Goal: Communication & Community: Ask a question

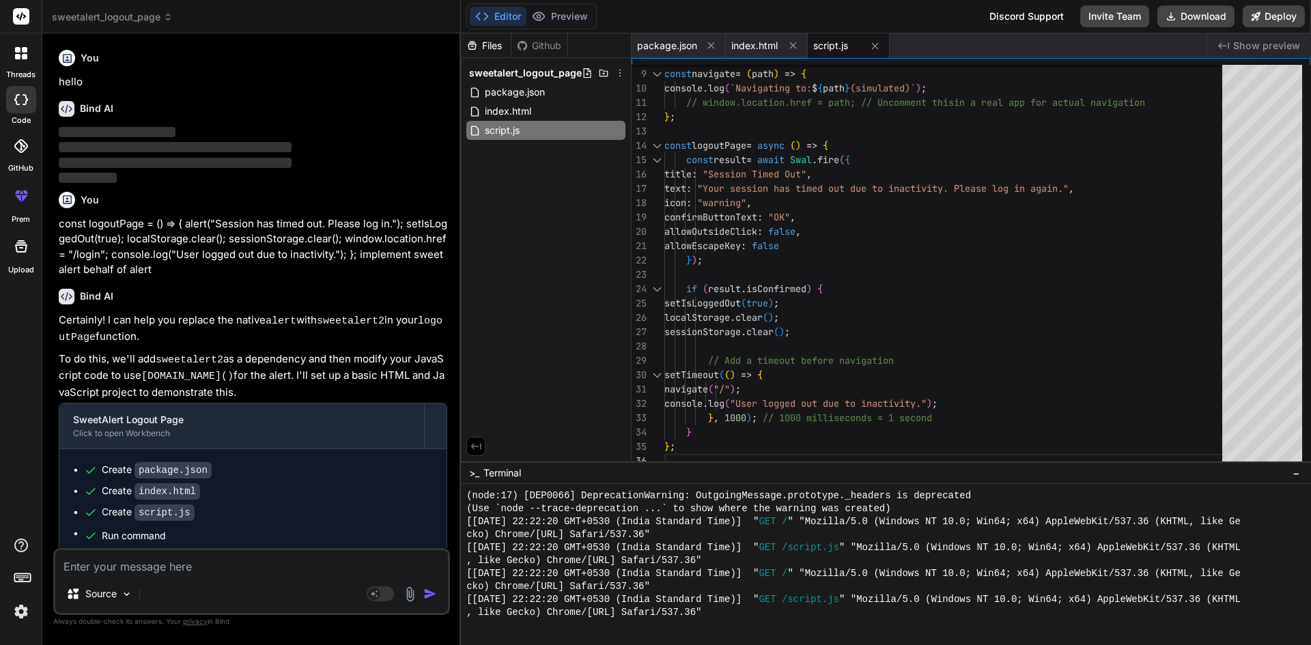
scroll to position [1154, 0]
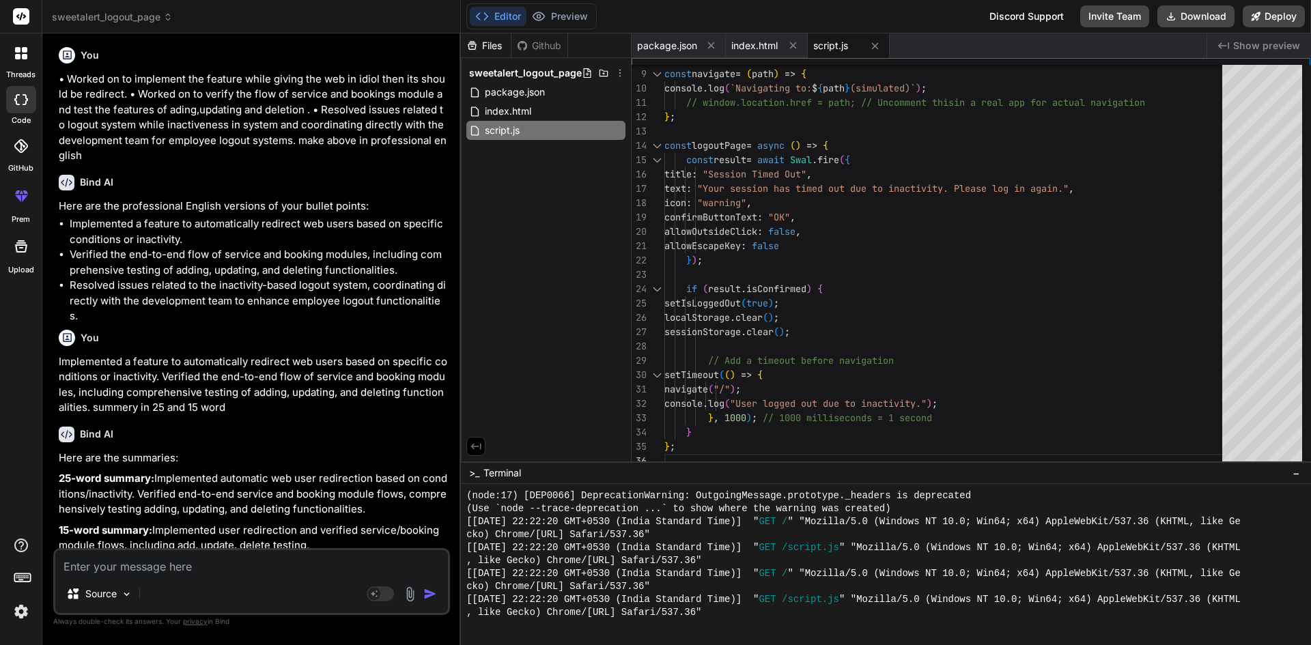
click at [205, 571] on textarea at bounding box center [251, 562] width 393 height 25
paste textarea "Demonstrate the enhancement of dashboard for bookings status. Demonstrate the e…"
type textarea "Demonstrate the enhancement of dashboard for bookings status. Demonstrate the e…"
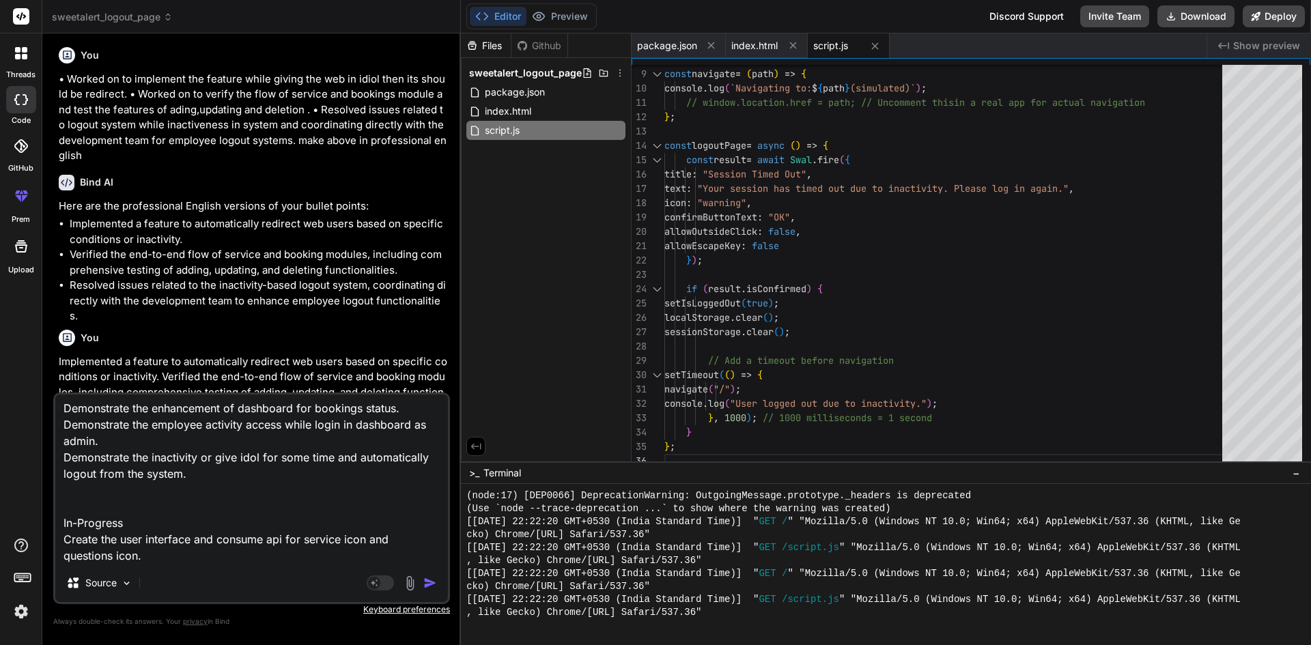
type textarea "x"
type textarea "Demonstrate the enhancement of dashboard for bookings status. Demonstrate the e…"
type textarea "x"
type textarea "Demonstrate the enhancement of dashboard for bookings status. Demonstrate the e…"
type textarea "x"
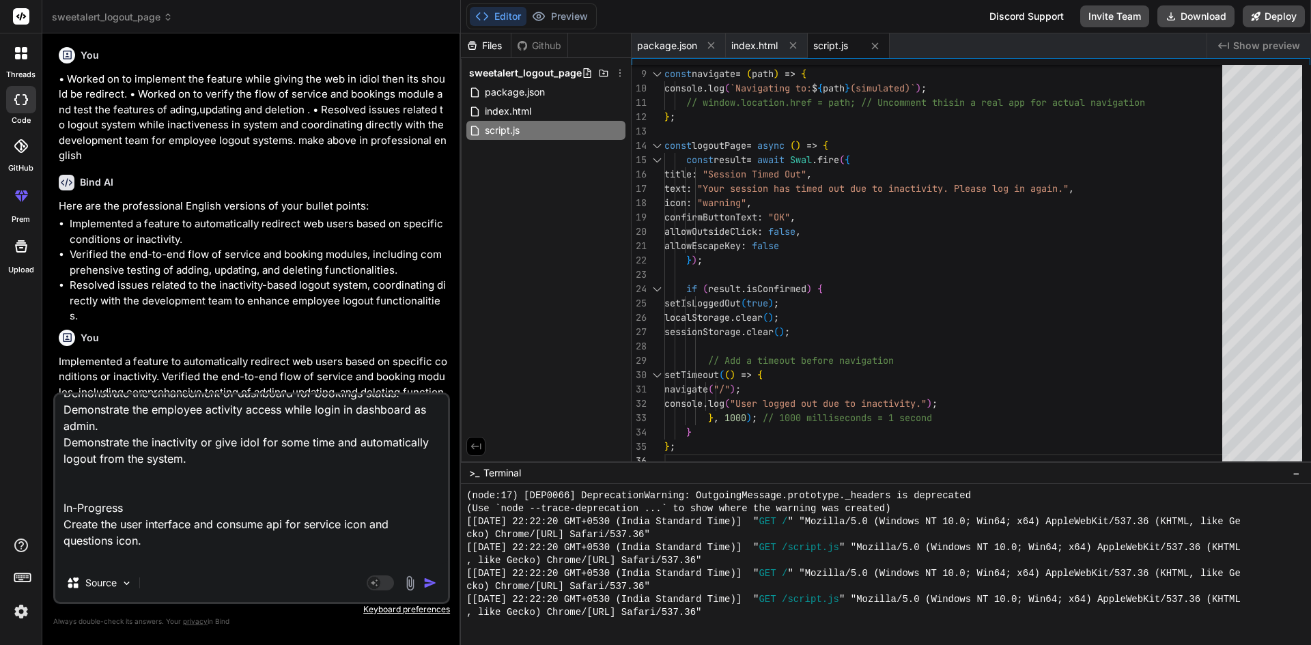
type textarea "Demonstrate the enhancement of dashboard for bookings status. Demonstrate the e…"
type textarea "x"
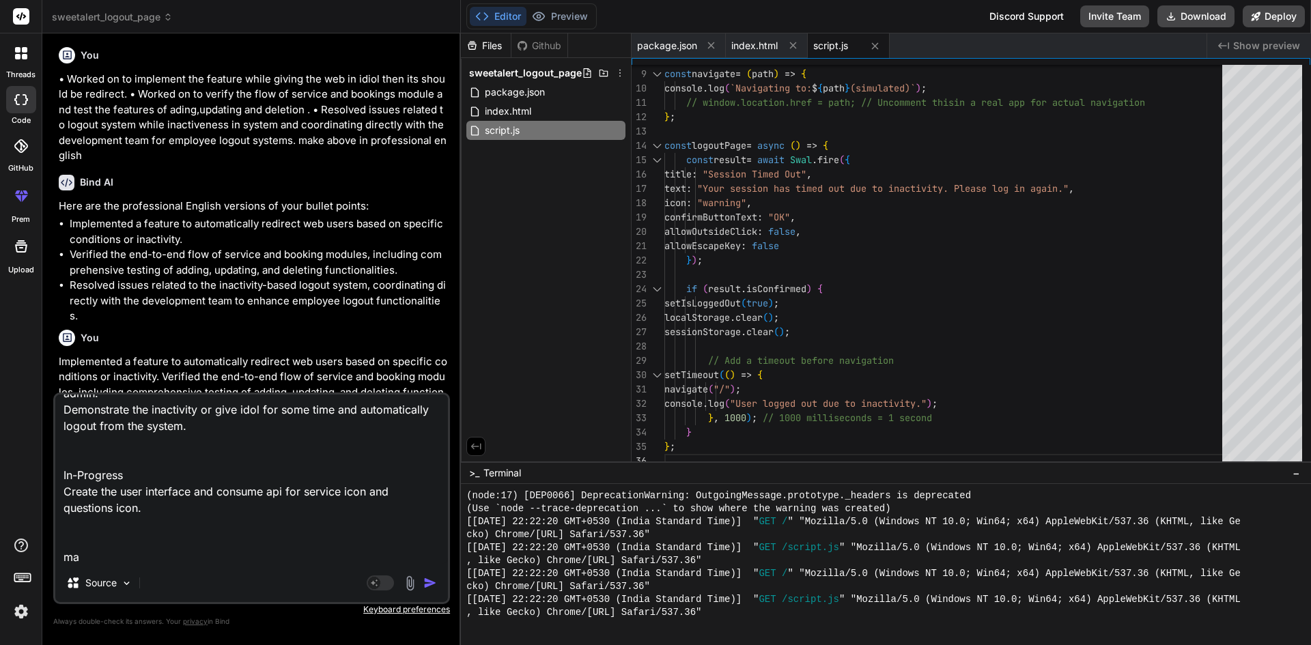
type textarea "Demonstrate the enhancement of dashboard for bookings status. Demonstrate the e…"
type textarea "x"
type textarea "Demonstrate the enhancement of dashboard for bookings status. Demonstrate the e…"
type textarea "x"
type textarea "Demonstrate the enhancement of dashboard for bookings status. Demonstrate the e…"
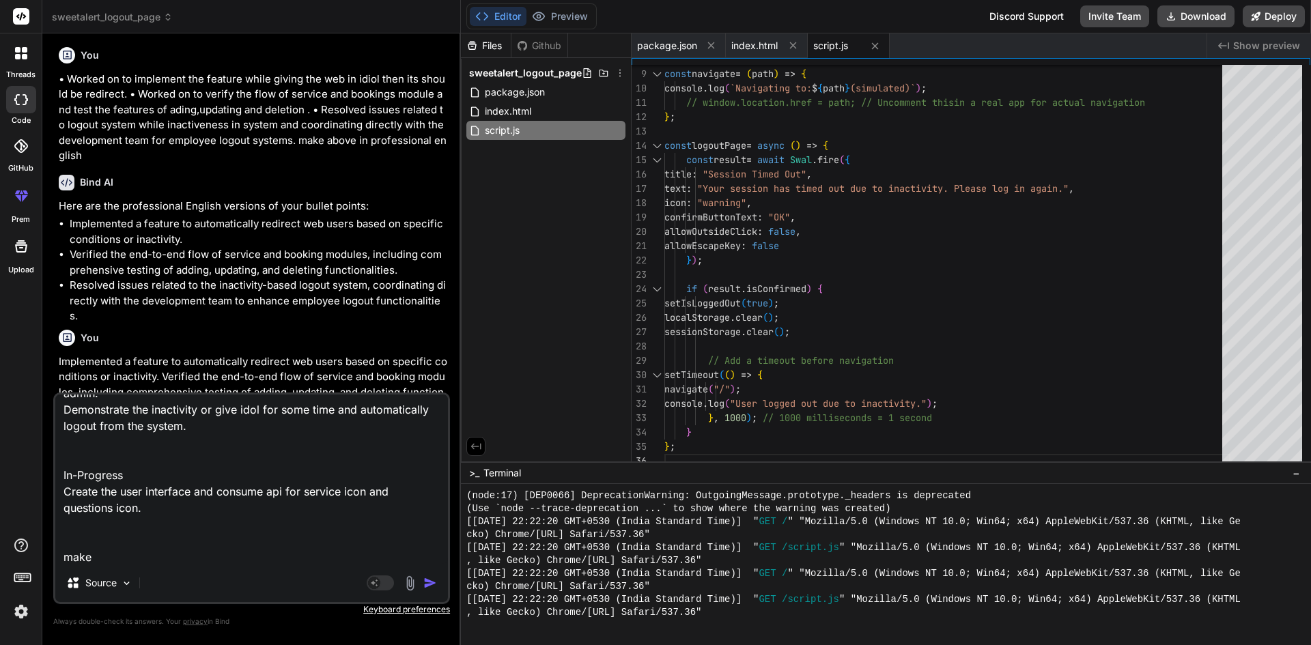
type textarea "x"
type textarea "Demonstrate the enhancement of dashboard for bookings status. Demonstrate the e…"
type textarea "x"
type textarea "Demonstrate the enhancement of dashboard for bookings status. Demonstrate the e…"
type textarea "x"
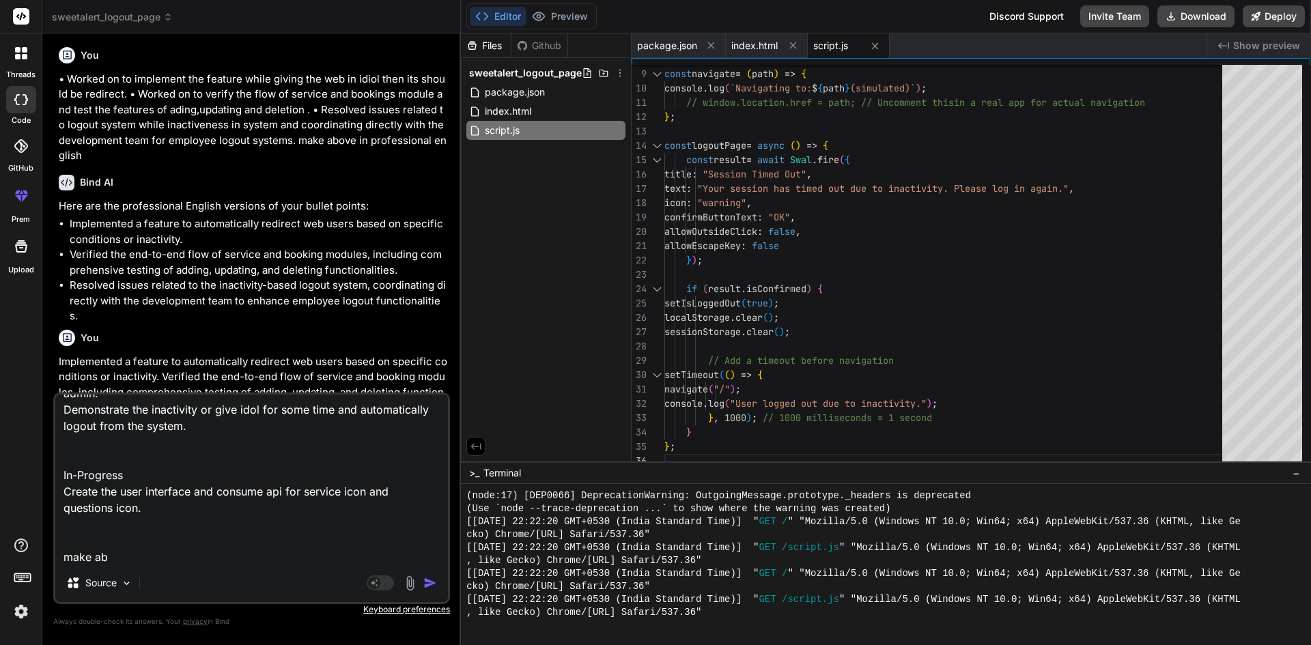
type textarea "Demonstrate the enhancement of dashboard for bookings status. Demonstrate the e…"
type textarea "x"
type textarea "Demonstrate the enhancement of dashboard for bookings status. Demonstrate the e…"
type textarea "x"
type textarea "Demonstrate the enhancement of dashboard for bookings status. Demonstrate the e…"
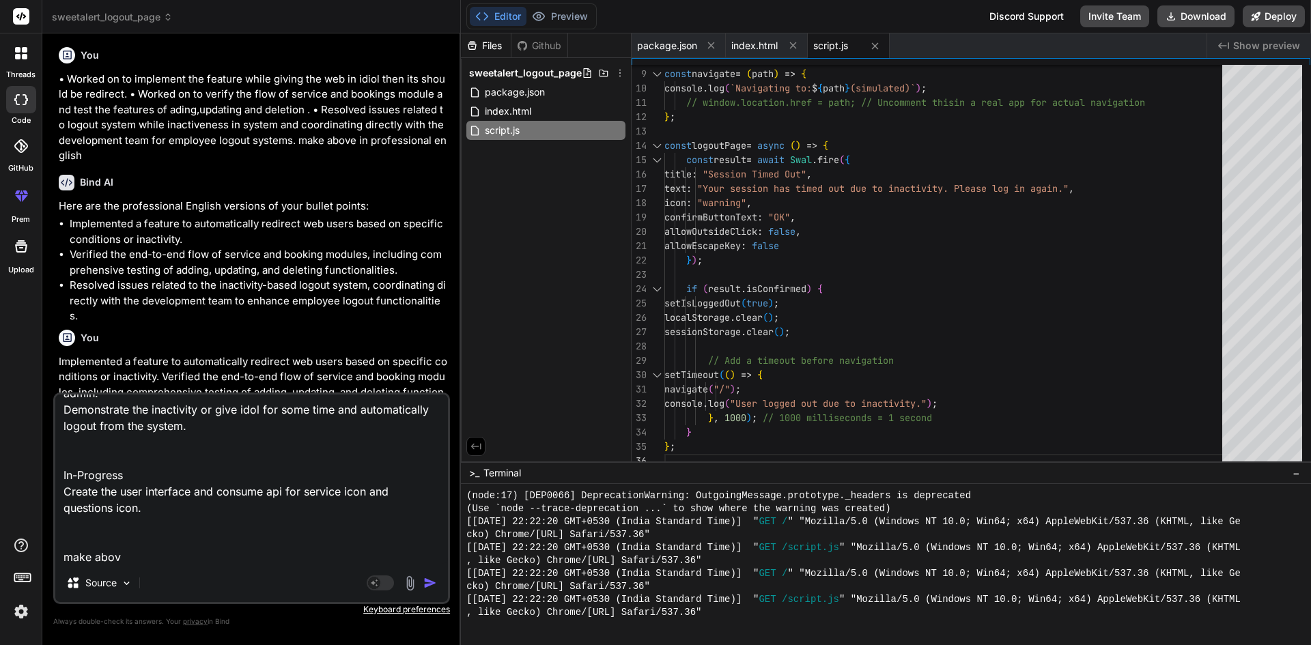
type textarea "x"
type textarea "Demonstrate the enhancement of dashboard for bookings status. Demonstrate the e…"
type textarea "x"
type textarea "Demonstrate the enhancement of dashboard for bookings status. Demonstrate the e…"
type textarea "x"
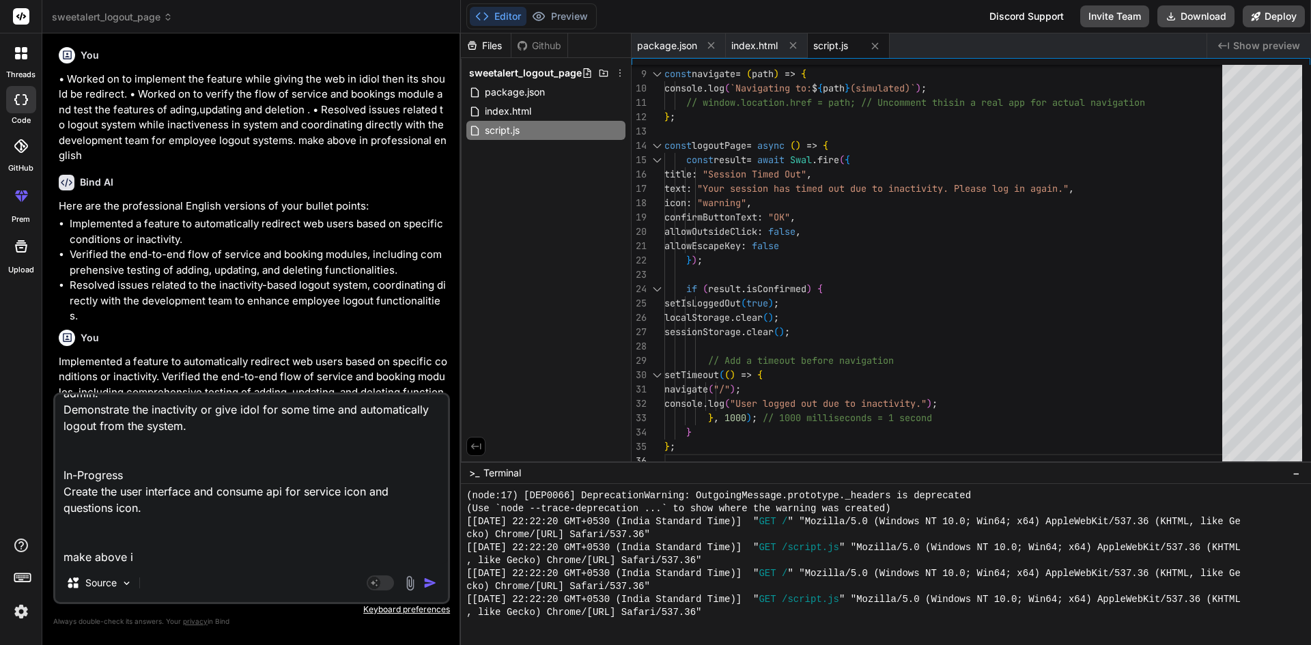
type textarea "Demonstrate the enhancement of dashboard for bookings status. Demonstrate the e…"
type textarea "x"
type textarea "Demonstrate the enhancement of dashboard for bookings status. Demonstrate the e…"
type textarea "x"
type textarea "Demonstrate the enhancement of dashboard for bookings status. Demonstrate the e…"
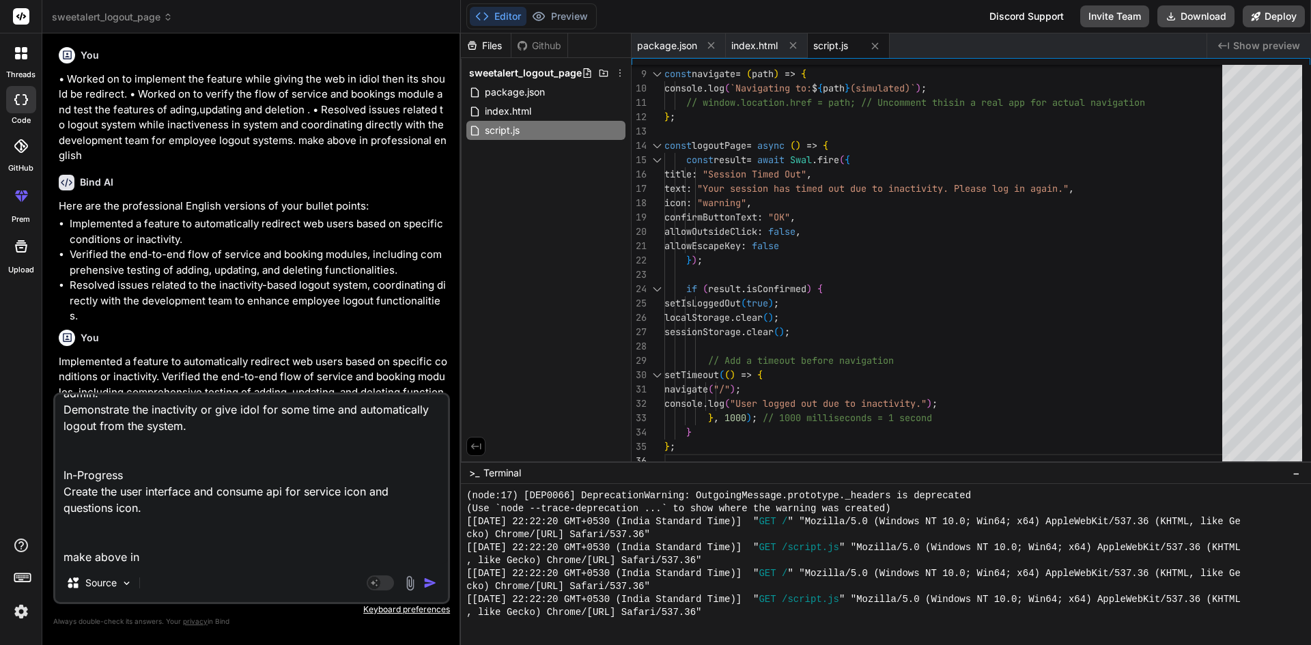
type textarea "x"
type textarea "Demonstrate the enhancement of dashboard for bookings status. Demonstrate the e…"
type textarea "x"
type textarea "Demonstrate the enhancement of dashboard for bookings status. Demonstrate the e…"
type textarea "x"
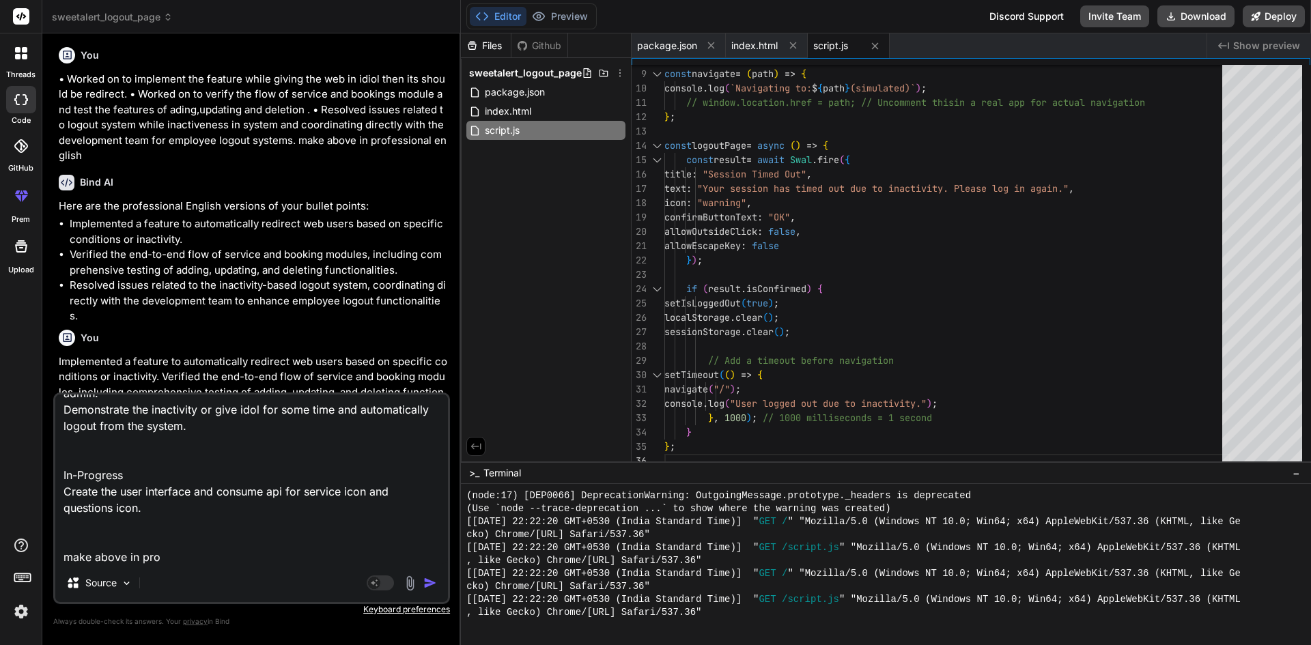
type textarea "Demonstrate the enhancement of dashboard for bookings status. Demonstrate the e…"
type textarea "x"
type textarea "Demonstrate the enhancement of dashboard for bookings status. Demonstrate the e…"
type textarea "x"
type textarea "Demonstrate the enhancement of dashboard for bookings status. Demonstrate the e…"
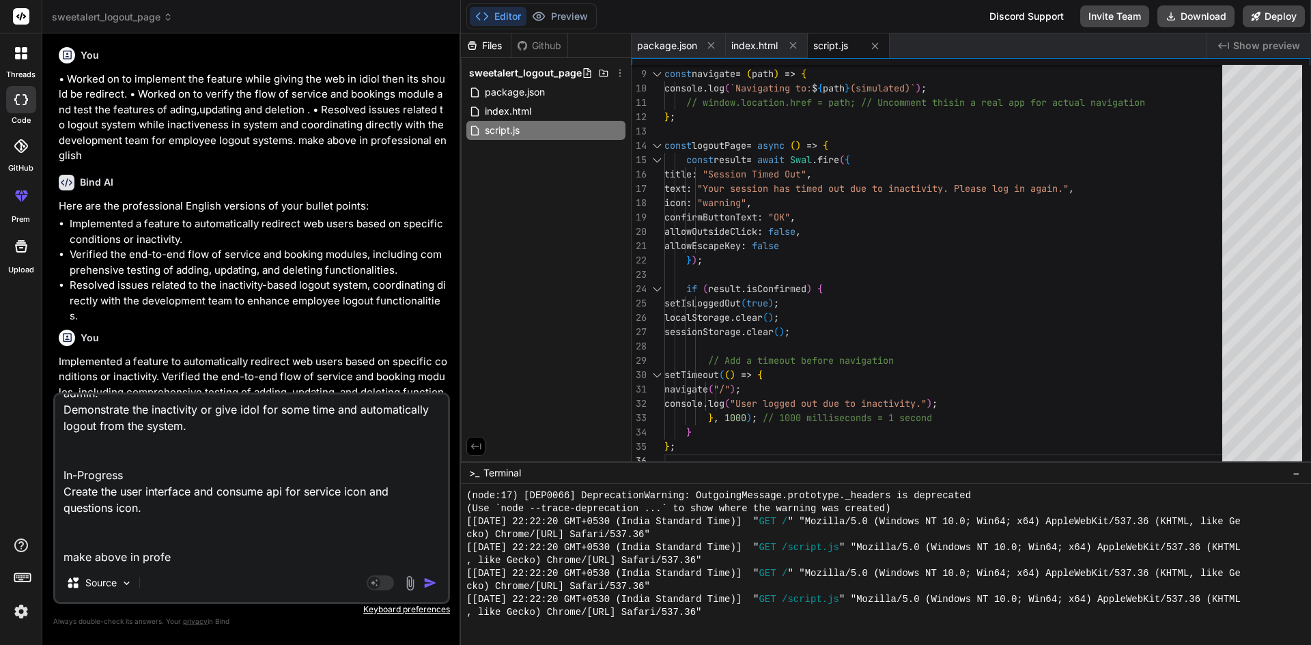
type textarea "x"
type textarea "Demonstrate the enhancement of dashboard for bookings status. Demonstrate the e…"
type textarea "x"
type textarea "Demonstrate the enhancement of dashboard for bookings status. Demonstrate the e…"
type textarea "x"
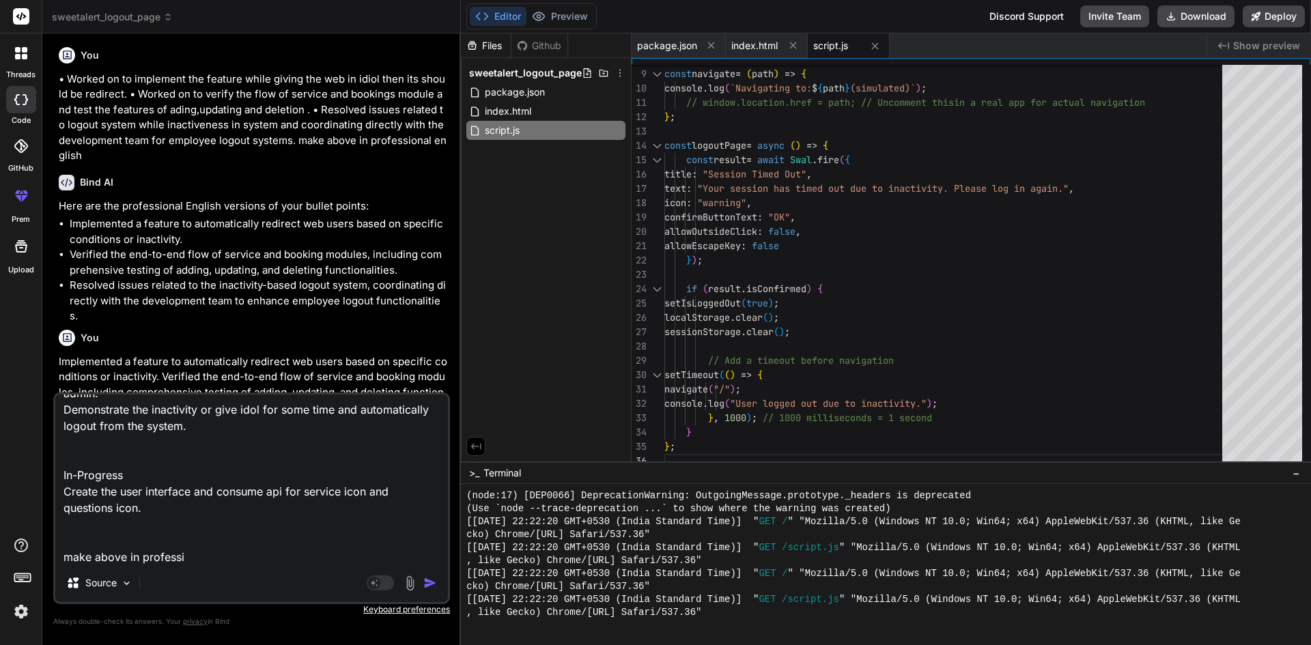
type textarea "Demonstrate the enhancement of dashboard for bookings status. Demonstrate the e…"
type textarea "x"
type textarea "Demonstrate the enhancement of dashboard for bookings status. Demonstrate the e…"
type textarea "x"
type textarea "Demonstrate the enhancement of dashboard for bookings status. Demonstrate the e…"
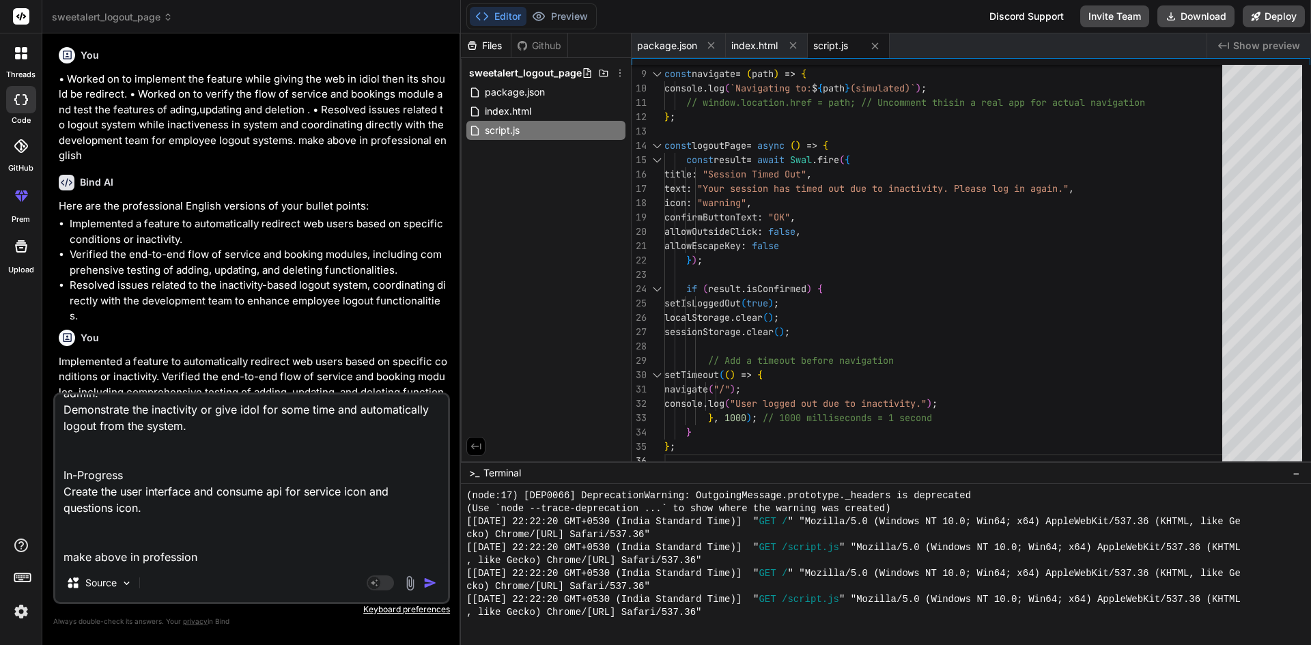
type textarea "x"
type textarea "Demonstrate the enhancement of dashboard for bookings status. Demonstrate the e…"
type textarea "x"
type textarea "Demonstrate the enhancement of dashboard for bookings status. Demonstrate the e…"
type textarea "x"
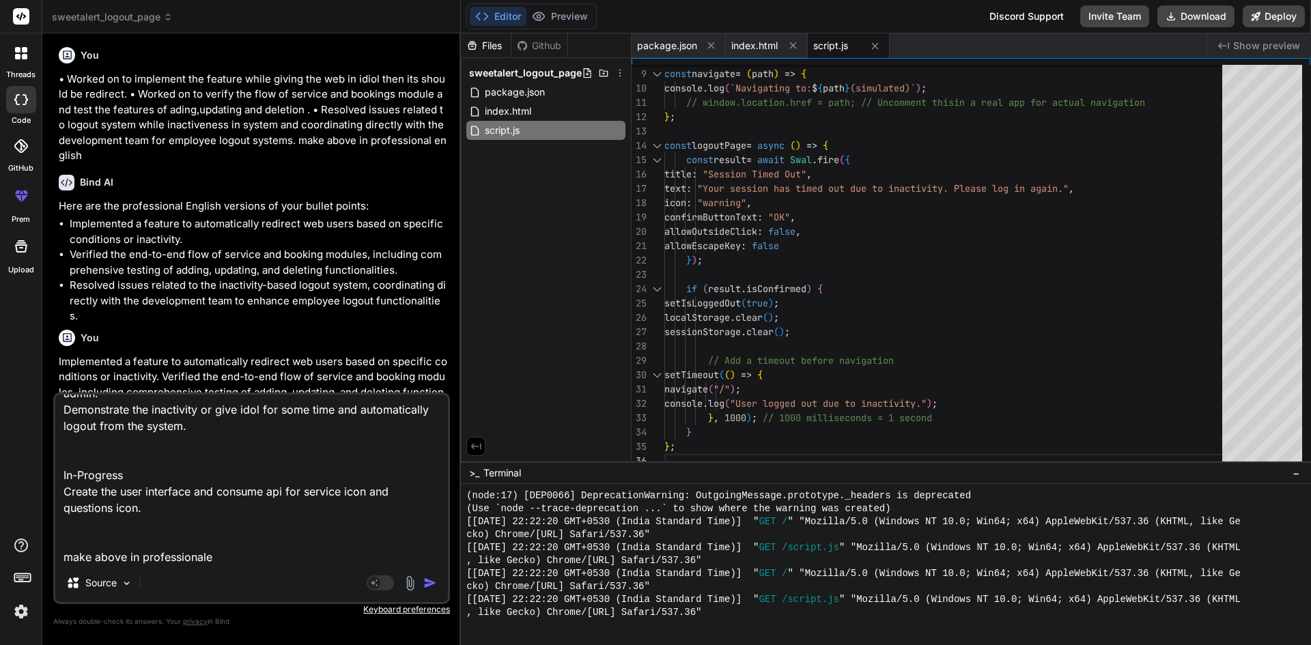
type textarea "Demonstrate the enhancement of dashboard for bookings status. Demonstrate the e…"
type textarea "x"
type textarea "Demonstrate the enhancement of dashboard for bookings status. Demonstrate the e…"
type textarea "x"
type textarea "Demonstrate the enhancement of dashboard for bookings status. Demonstrate the e…"
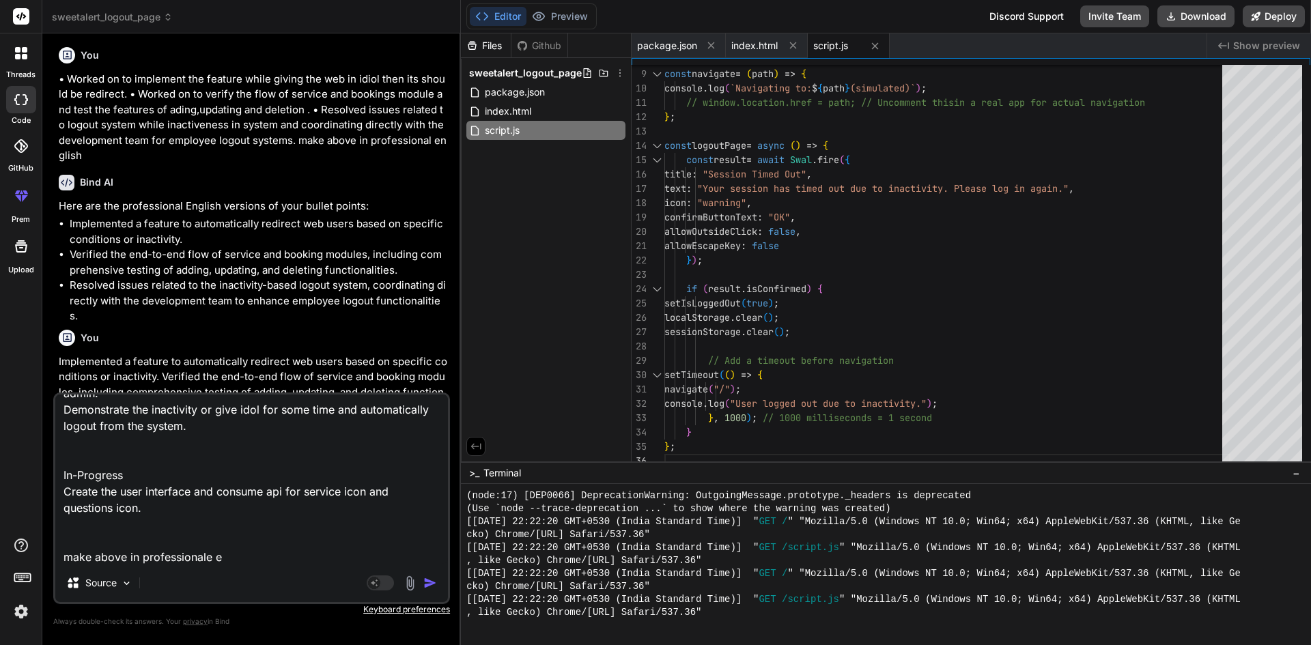
type textarea "x"
type textarea "Demonstrate the enhancement of dashboard for bookings status. Demonstrate the e…"
type textarea "x"
type textarea "Demonstrate the enhancement of dashboard for bookings status. Demonstrate the e…"
type textarea "x"
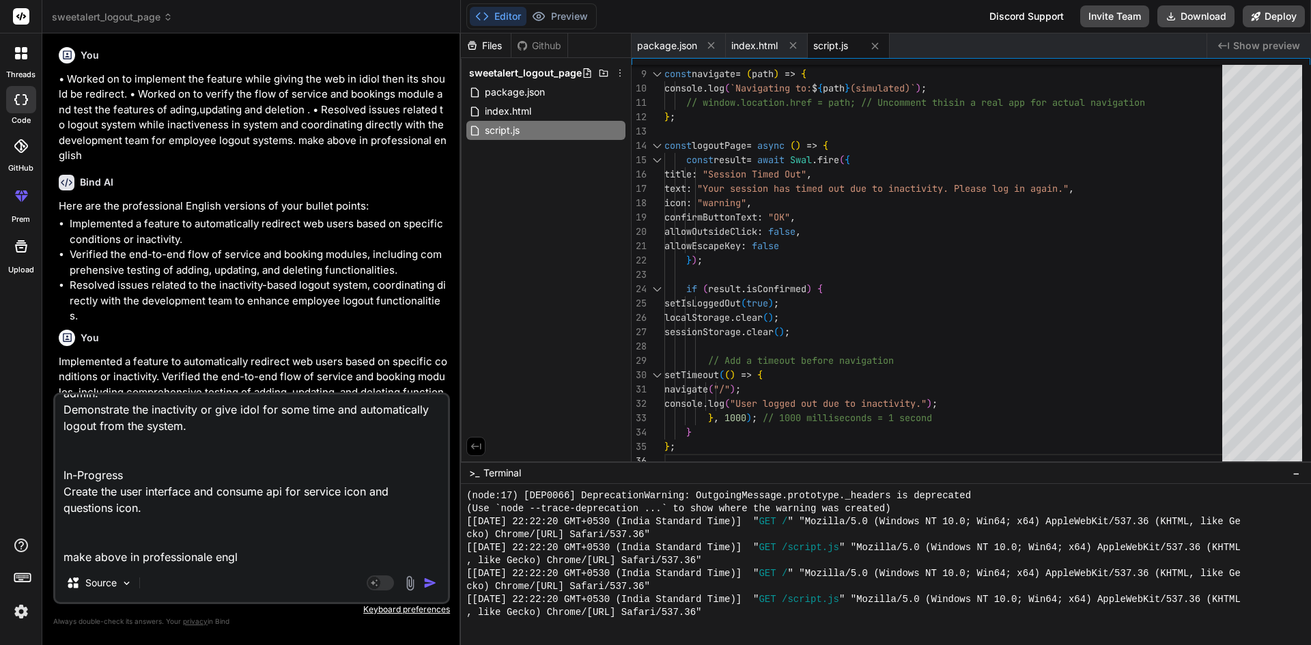
type textarea "Demonstrate the enhancement of dashboard for bookings status. Demonstrate the e…"
type textarea "x"
type textarea "Demonstrate the enhancement of dashboard for bookings status. Demonstrate the e…"
type textarea "x"
type textarea "Demonstrate the enhancement of dashboard for bookings status. Demonstrate the e…"
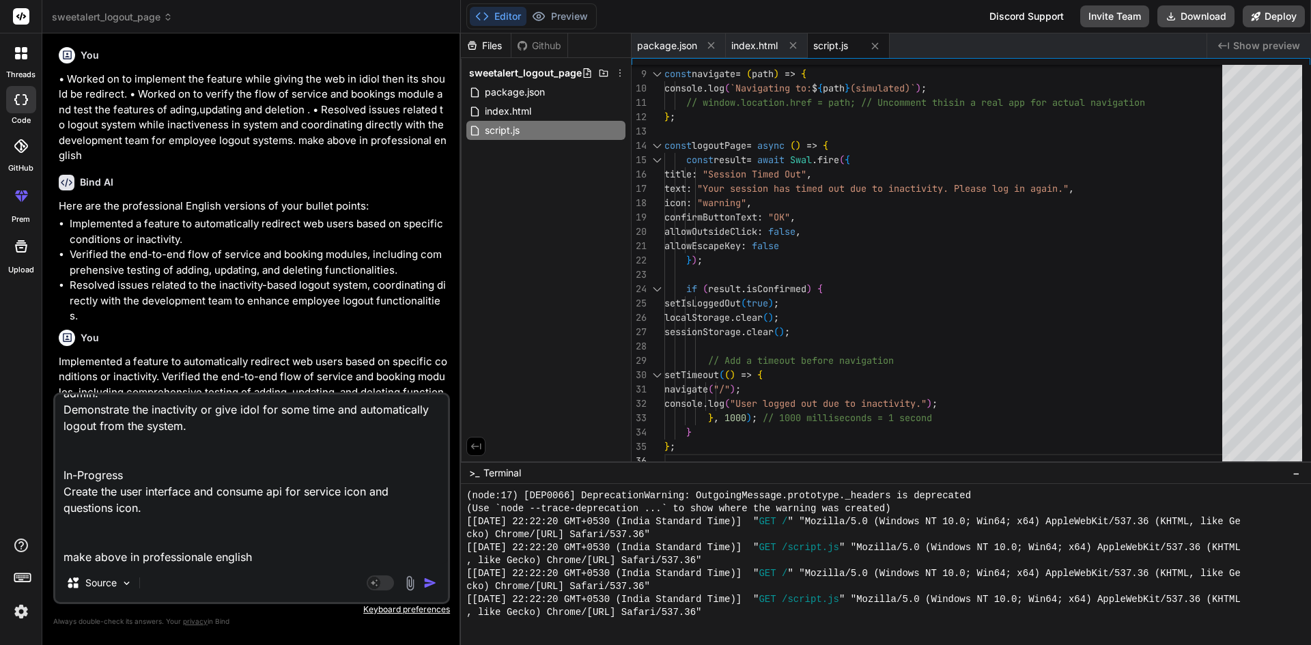
type textarea "x"
type textarea "Demonstrate the enhancement of dashboard for bookings status. Demonstrate the e…"
type textarea "x"
type textarea "Demonstrate the enhancement of dashboard for bookings status. Demonstrate the e…"
type textarea "x"
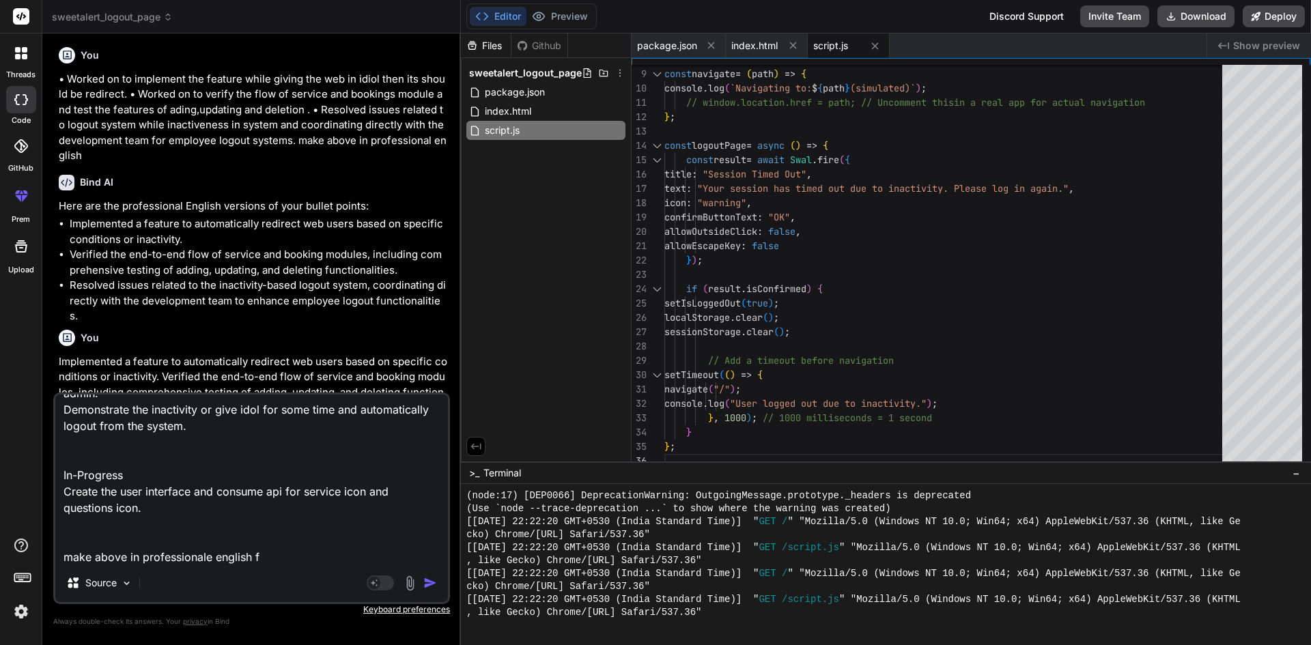
type textarea "Demonstrate the enhancement of dashboard for bookings status. Demonstrate the e…"
type textarea "x"
type textarea "Demonstrate the enhancement of dashboard for bookings status. Demonstrate the e…"
type textarea "x"
type textarea "Demonstrate the enhancement of dashboard for bookings status. Demonstrate the e…"
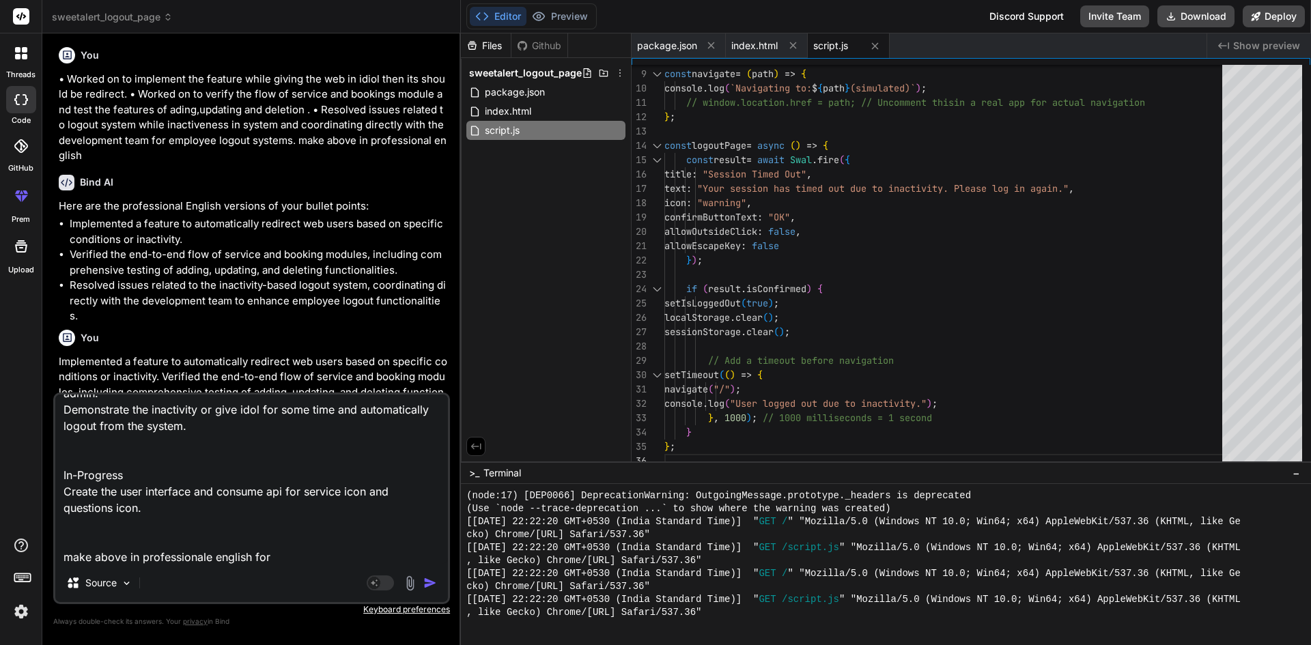
type textarea "x"
type textarea "Demonstrate the enhancement of dashboard for bookings status. Demonstrate the e…"
type textarea "x"
type textarea "Demonstrate the enhancement of dashboard for bookings status. Demonstrate the e…"
type textarea "x"
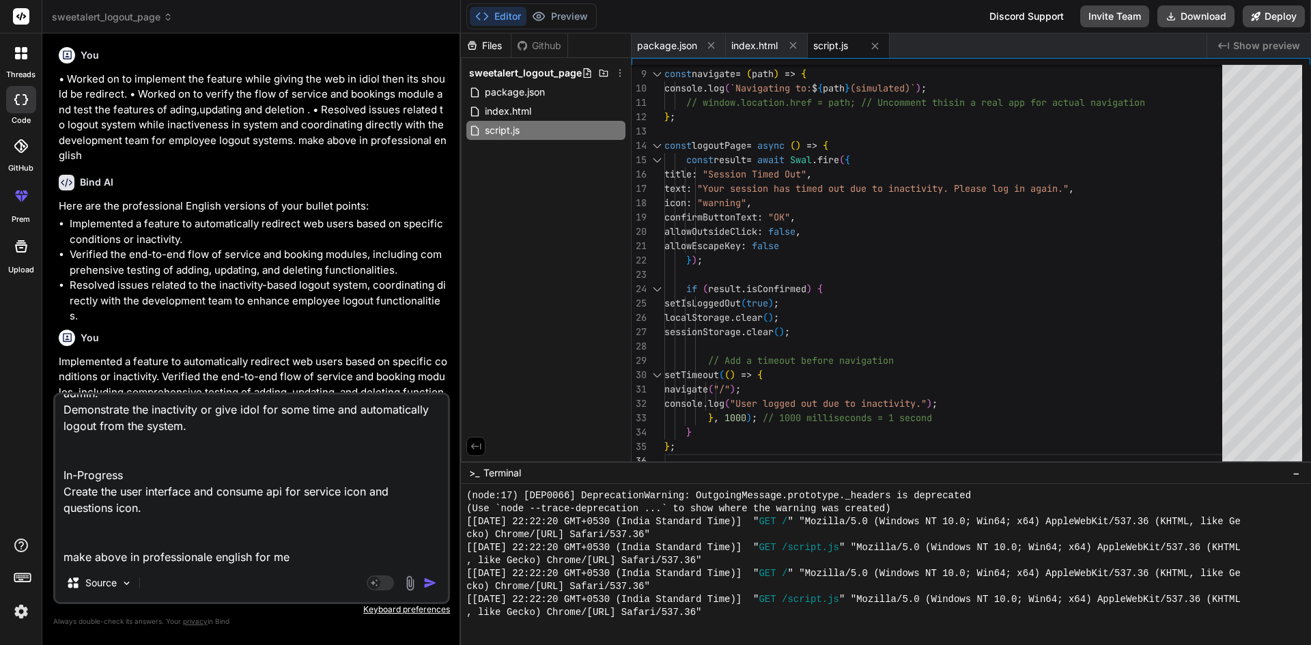
type textarea "Demonstrate the enhancement of dashboard for bookings status. Demonstrate the e…"
type textarea "x"
type textarea "Demonstrate the enhancement of dashboard for bookings status. Demonstrate the e…"
type textarea "x"
type textarea "Demonstrate the enhancement of dashboard for bookings status. Demonstrate the e…"
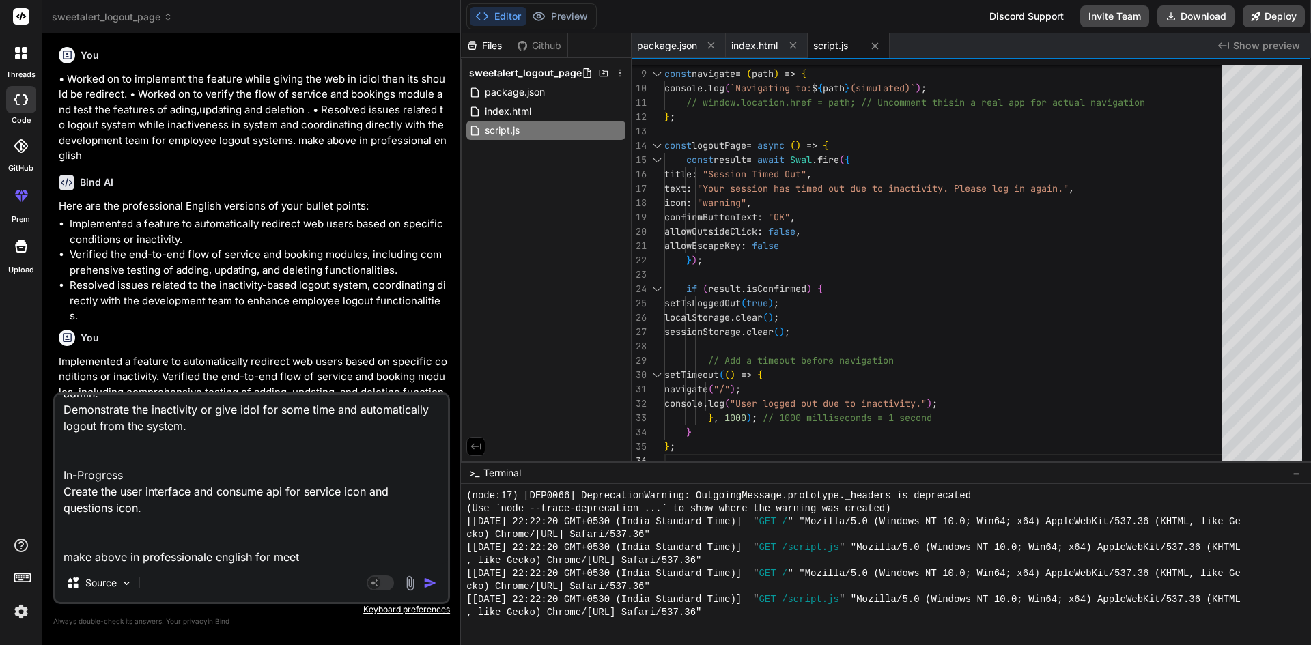
type textarea "x"
type textarea "Demonstrate the enhancement of dashboard for bookings status. Demonstrate the e…"
type textarea "x"
type textarea "Demonstrate the enhancement of dashboard for bookings status. Demonstrate the e…"
type textarea "x"
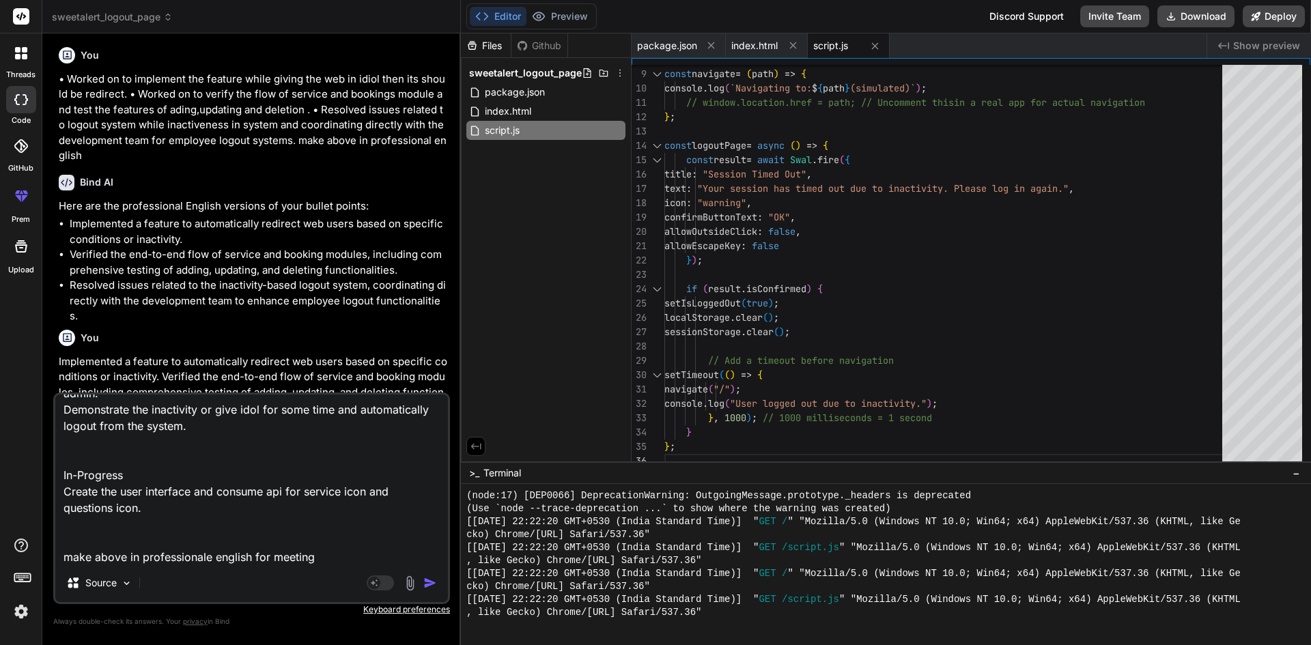
type textarea "Demonstrate the enhancement of dashboard for bookings status. Demonstrate the e…"
type textarea "x"
type textarea "Demonstrate the enhancement of dashboard for bookings status. Demonstrate the e…"
type textarea "x"
type textarea "Demonstrate the enhancement of dashboard for bookings status. Demonstrate the e…"
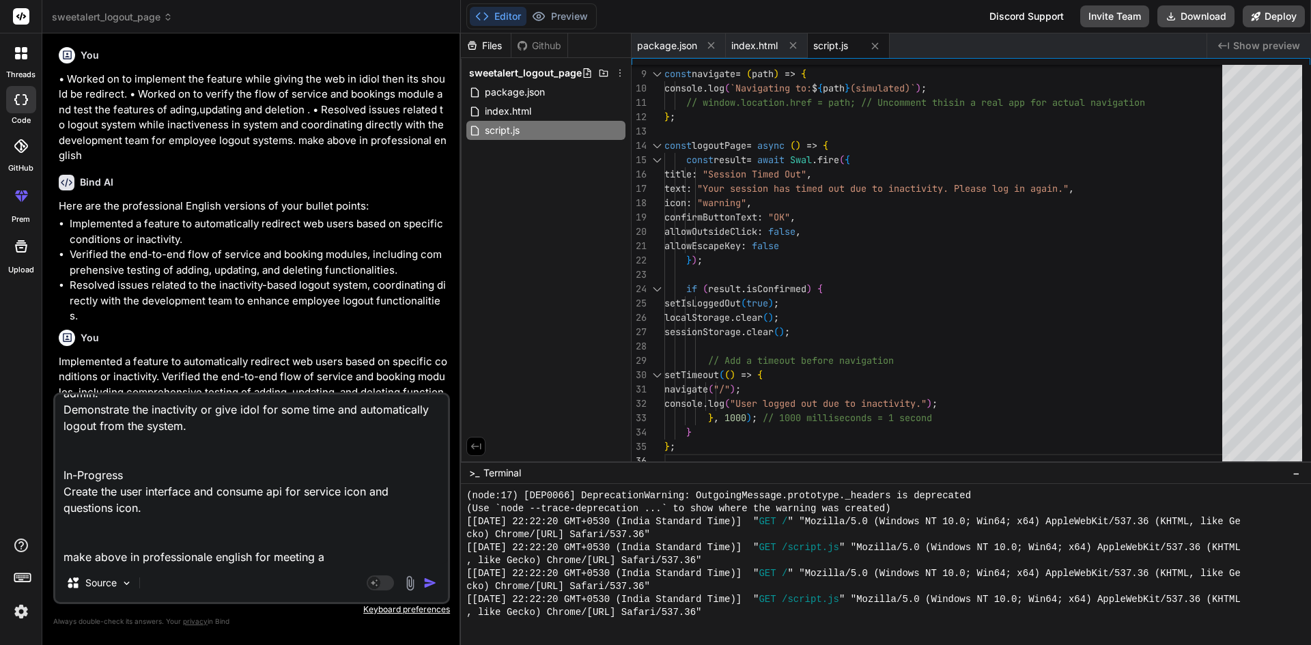
type textarea "x"
type textarea "Demonstrate the enhancement of dashboard for bookings status. Demonstrate the e…"
type textarea "x"
type textarea "Demonstrate the enhancement of dashboard for bookings status. Demonstrate the e…"
type textarea "x"
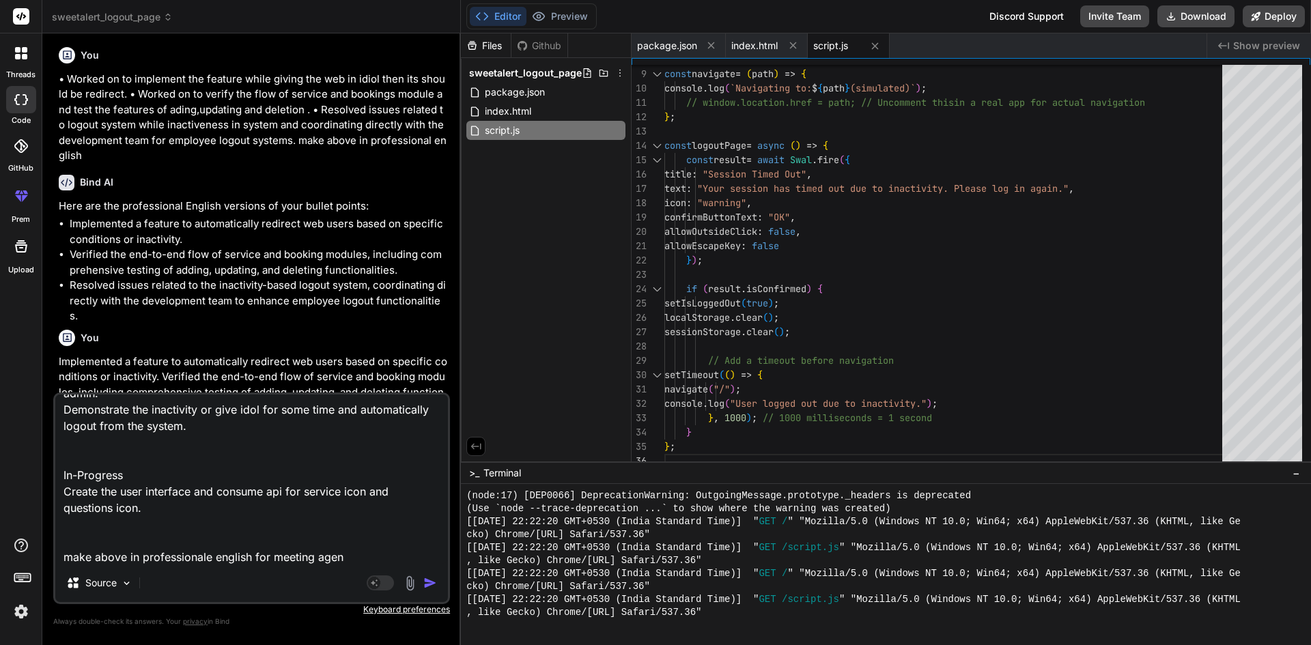
type textarea "Demonstrate the enhancement of dashboard for bookings status. Demonstrate the e…"
type textarea "x"
type textarea "Demonstrate the enhancement of dashboard for bookings status. Demonstrate the e…"
type textarea "x"
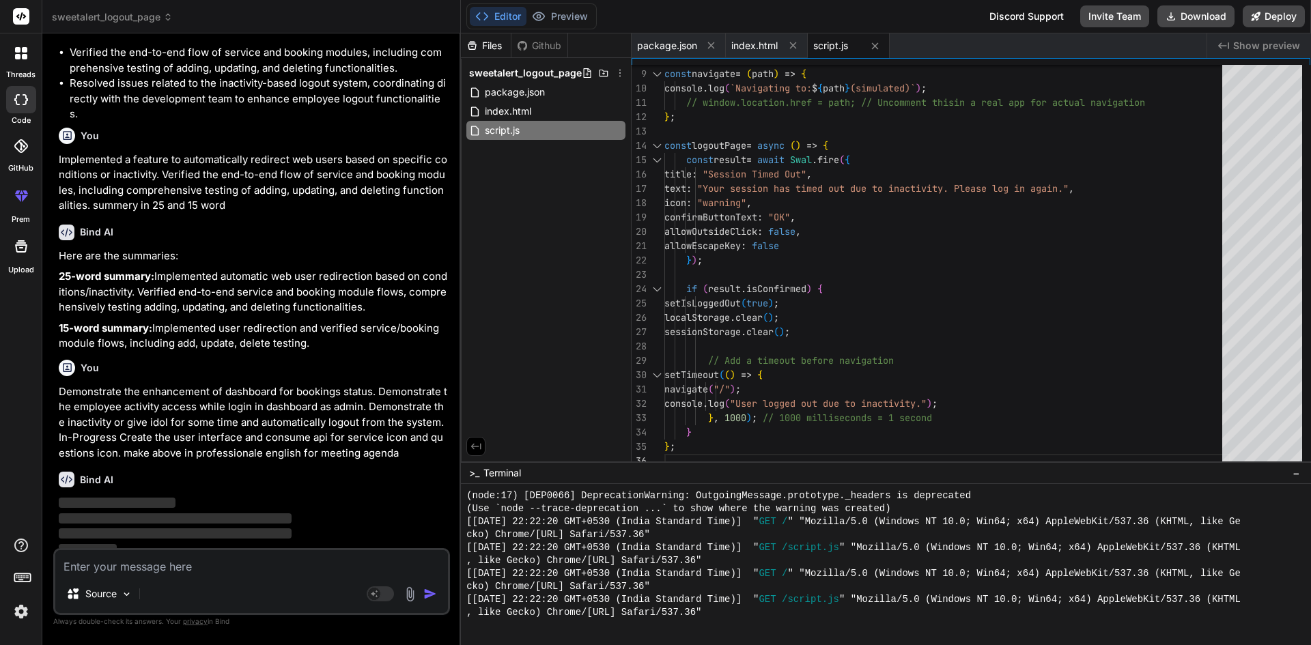
scroll to position [1399, 0]
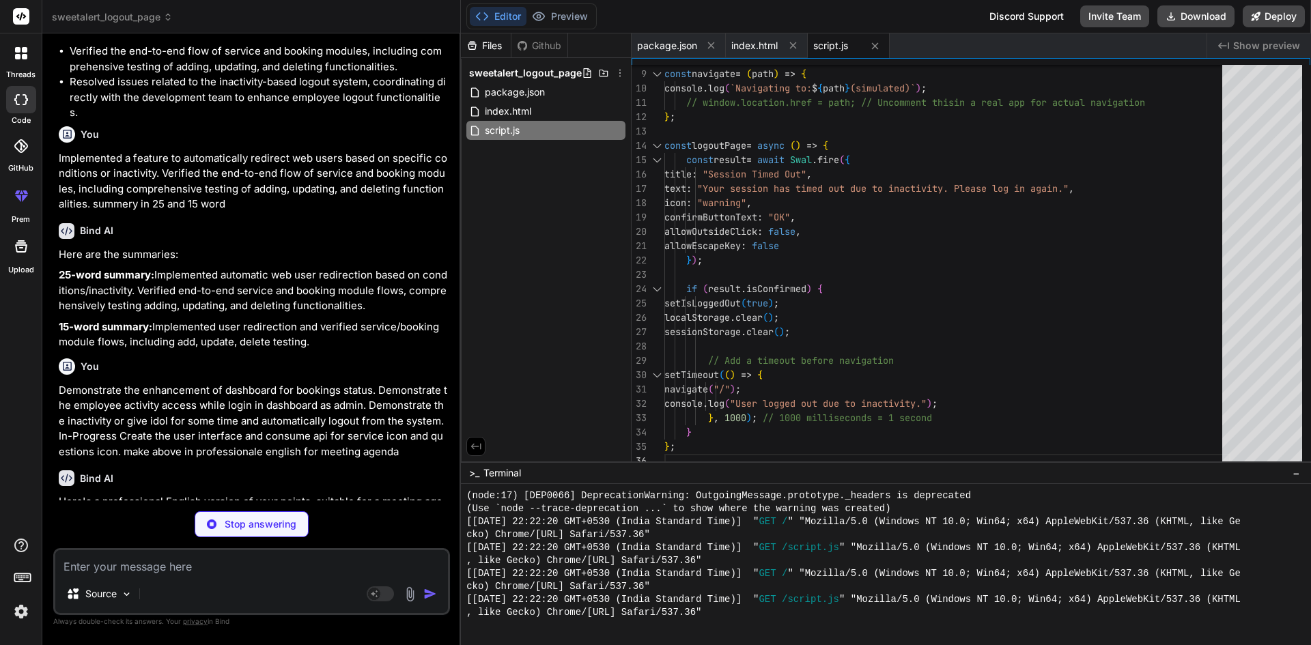
type textarea "x"
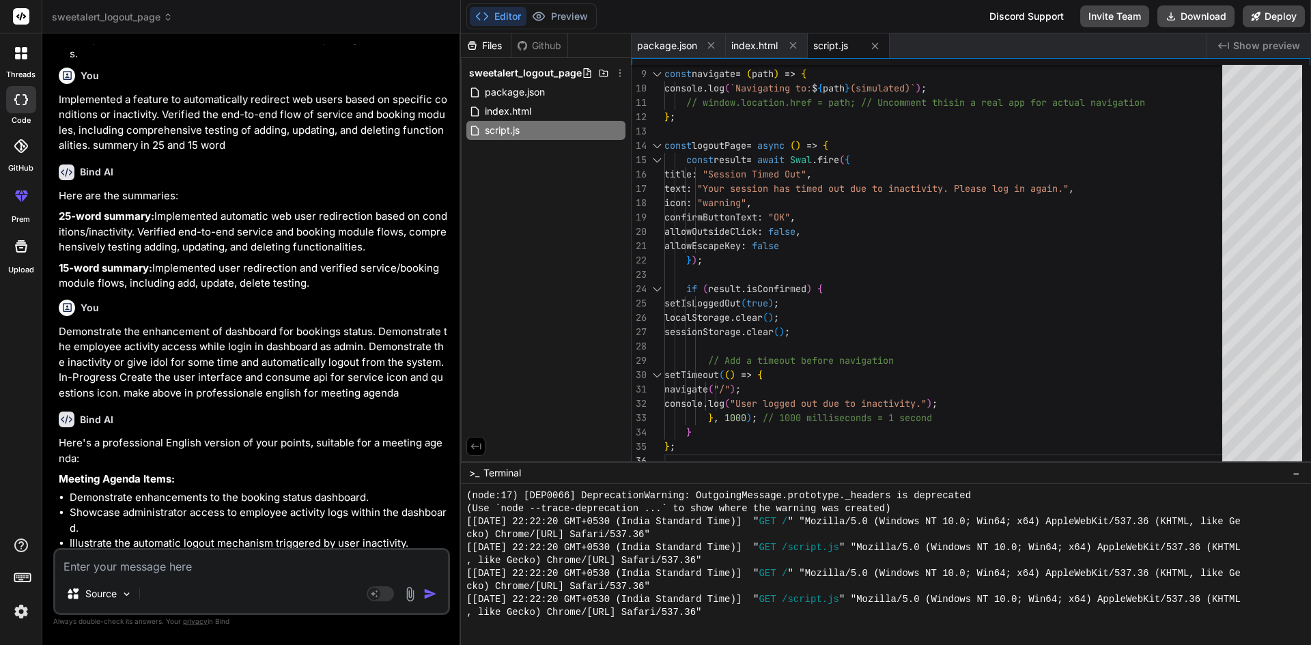
scroll to position [1508, 0]
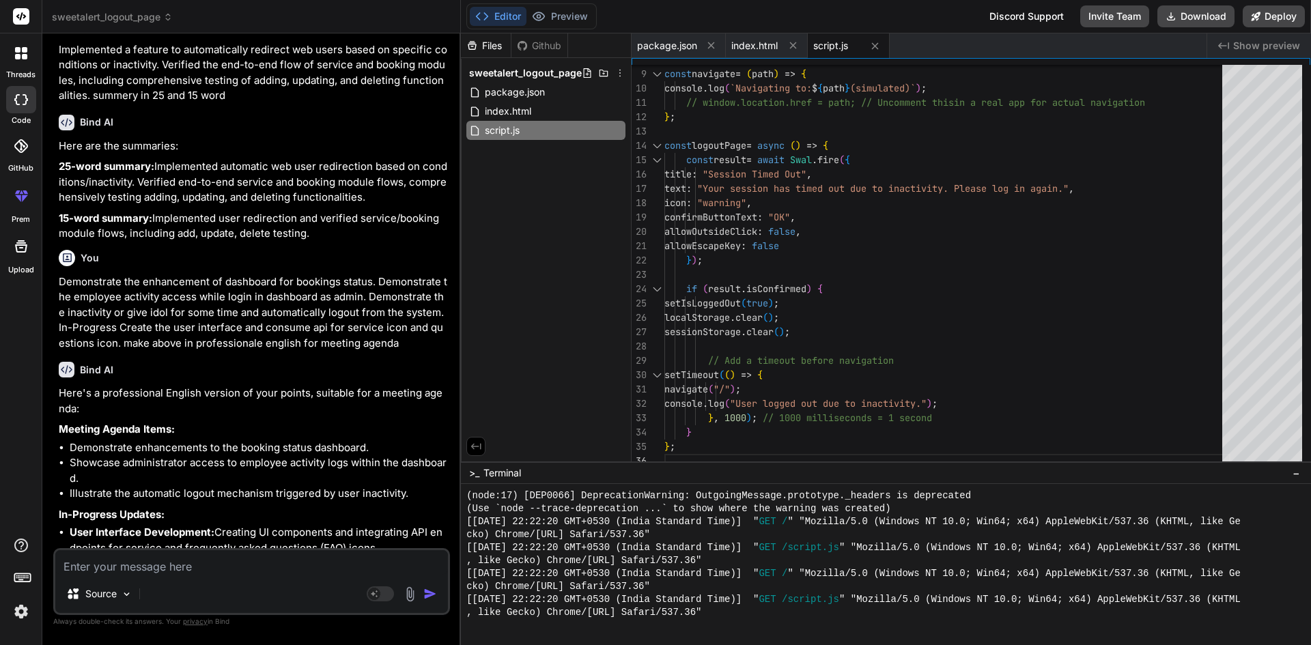
drag, startPoint x: 381, startPoint y: 539, endPoint x: 59, endPoint y: 418, distance: 344.1
click at [59, 418] on div "Here's a professional English version of your points, suitable for a meeting ag…" at bounding box center [253, 471] width 388 height 170
copy div "Meeting Agenda Items: Demonstrate enhancements to the booking status dashboard.…"
